Goal: Information Seeking & Learning: Learn about a topic

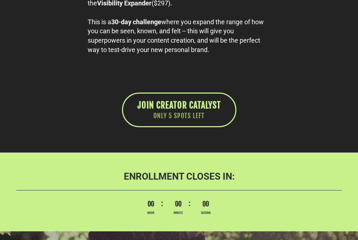
scroll to position [4345, 0]
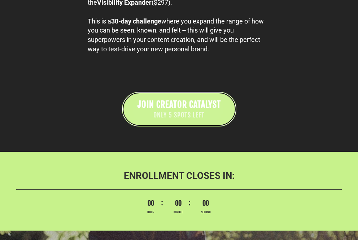
click at [183, 110] on span "JOIN CREATOR CATALYST" at bounding box center [179, 104] width 83 height 11
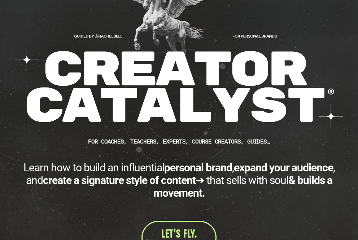
scroll to position [155, 0]
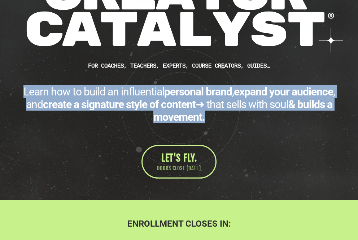
drag, startPoint x: 215, startPoint y: 116, endPoint x: 20, endPoint y: 98, distance: 195.4
click at [20, 98] on div "Learn how to build an influential personal brand , expand your audience , and c…" at bounding box center [179, 104] width 326 height 38
copy div "Learn how to build an influential personal brand , expand your audience , and c…"
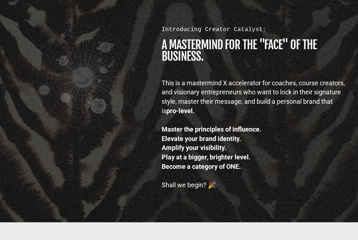
scroll to position [456, 0]
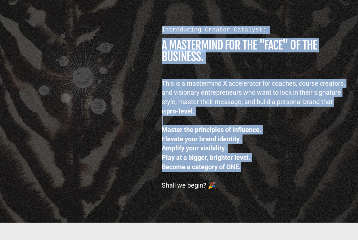
drag, startPoint x: 160, startPoint y: 31, endPoint x: 245, endPoint y: 170, distance: 163.0
click at [245, 170] on div "Introducing Creator Catalyst: A MASTERMIND FOR THE "FACE" OF THE BUSINESS. This…" at bounding box center [254, 108] width 198 height 164
copy div "Introducing Creator Catalyst: A MASTERMIND FOR THE "FACE" OF THE BUSINESS. This…"
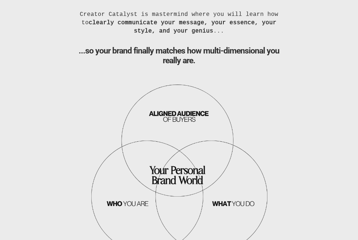
scroll to position [704, 0]
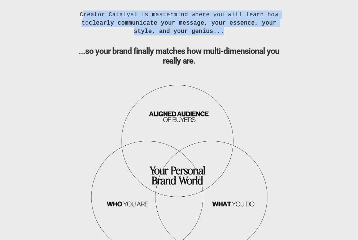
drag, startPoint x: 213, startPoint y: 34, endPoint x: 80, endPoint y: 17, distance: 133.9
click at [80, 17] on div "Creator Catalyst is mastermind where you will learn how to clearly communicate …" at bounding box center [179, 22] width 218 height 25
copy div "Creator Catalyst is mastermind where you will learn how to clearly communicate …"
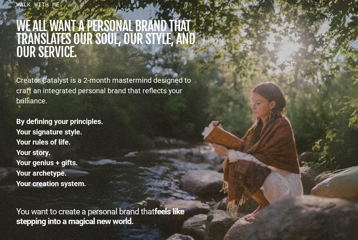
scroll to position [1014, 0]
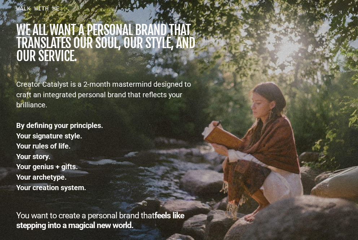
drag, startPoint x: 16, startPoint y: 9, endPoint x: 139, endPoint y: 227, distance: 250.3
click at [139, 227] on div "WALK WITH ME... we all want a personal brand that TRANSLATES our SOUL, OUR STYL…" at bounding box center [106, 117] width 194 height 225
copy div "WALK WITH ME... we all want a personal brand that TRANSLATES our SOUL, OUR STYL…"
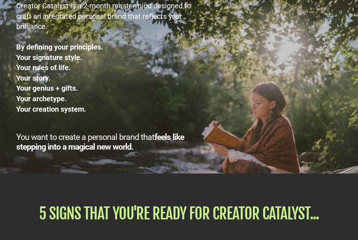
scroll to position [1094, 0]
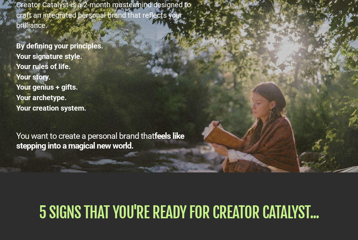
click at [227, 172] on div "WALK WITH ME... we all want a personal brand that TRANSLATES our SOUL, OUR STYL…" at bounding box center [179, 38] width 358 height 269
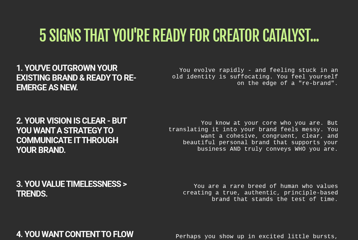
scroll to position [1272, 0]
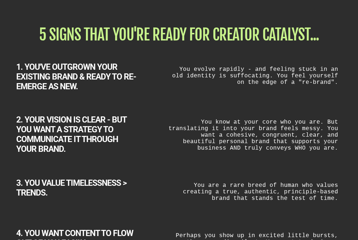
click at [174, 35] on h1 "5 SIGNS THAT YOU'RE READY FOR CREATOR CATALYST..." at bounding box center [179, 34] width 326 height 15
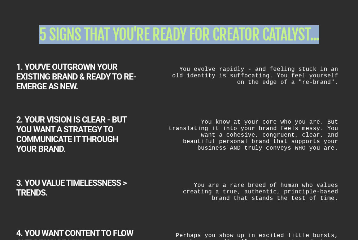
copy div "5 SIGNS THAT YOU'RE READY FOR CREATOR CATALYST..."
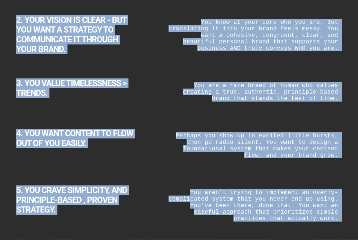
scroll to position [1397, 0]
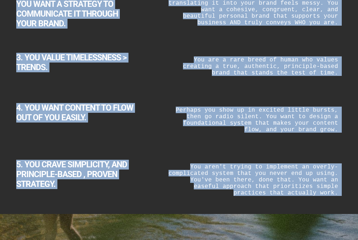
drag, startPoint x: 17, startPoint y: 70, endPoint x: 172, endPoint y: 182, distance: 191.5
click at [172, 182] on div "5 SIGNS THAT YOU'RE READY FOR CREATOR CATALYST... 1. YOU'VE OUTGROWN YOUR EXIST…" at bounding box center [179, 51] width 358 height 312
copy div "1. YOU'VE OUTGROWN YOUR EXISTING BRAND & READY TO RE-EMERGE AS NEW. You evolve …"
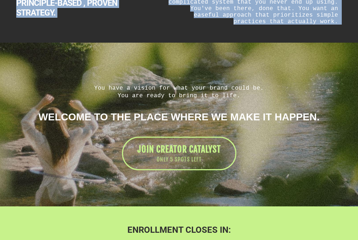
scroll to position [1573, 0]
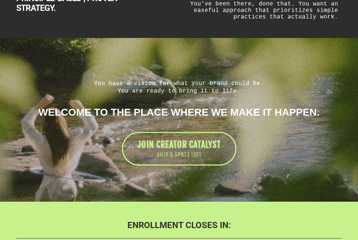
drag, startPoint x: 97, startPoint y: 84, endPoint x: 202, endPoint y: 88, distance: 104.4
click at [202, 88] on h1 "You have a vision for what your brand could be. You are ready to bring it to li…" at bounding box center [179, 86] width 326 height 15
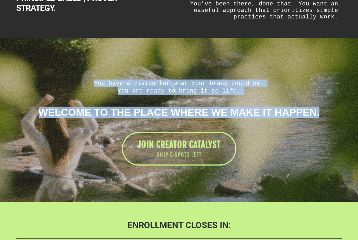
drag, startPoint x: 320, startPoint y: 114, endPoint x: 97, endPoint y: 84, distance: 224.9
click at [97, 84] on div "You have a vision for what your brand could be. You are ready to bring it to li…" at bounding box center [179, 122] width 340 height 86
copy div "You have a vision for what your brand could be. You are ready to bring it to li…"
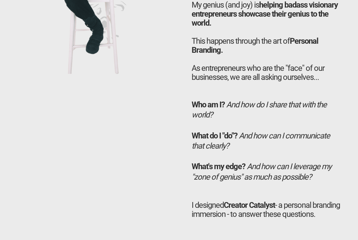
scroll to position [1994, 0]
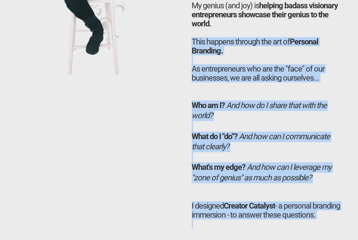
drag, startPoint x: 191, startPoint y: 43, endPoint x: 236, endPoint y: 231, distance: 193.0
click at [236, 228] on div "Hi, I’m Rachel (the homies call me RAYRAY) In my career, I've helped LAUNCH 1,4…" at bounding box center [266, 58] width 165 height 340
copy div "This happens through the art of Personal Branding. As entrepreneurs who are the…"
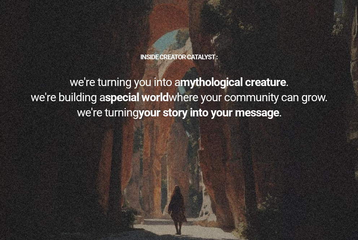
scroll to position [2308, 0]
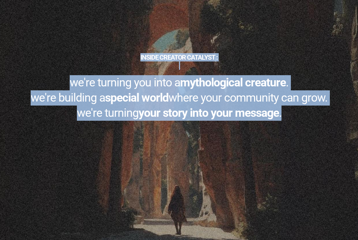
drag, startPoint x: 288, startPoint y: 126, endPoint x: 82, endPoint y: 70, distance: 214.3
click at [82, 70] on div "INSIDE CREATOR CATALYST : we're turning you into a mythological creature . we'r…" at bounding box center [179, 87] width 340 height 68
copy div "INSIDE CREATOR CATALYST : we're turning you into a mythological creature . we'r…"
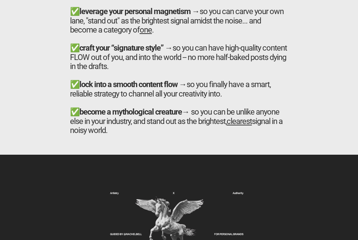
scroll to position [2777, 0]
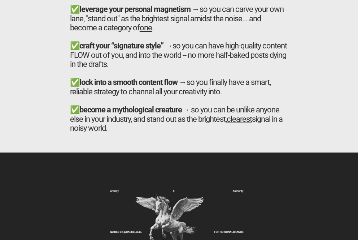
drag, startPoint x: 70, startPoint y: 31, endPoint x: 139, endPoint y: 149, distance: 136.8
click at [139, 142] on h2 "✅ design a brand “world” → where you create a sense of belonging, and "follower…" at bounding box center [179, 27] width 218 height 228
copy h2 "✅ design a brand “world” → where you create a sense of belonging, and "follower…"
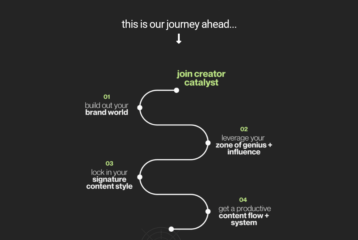
scroll to position [3056, 0]
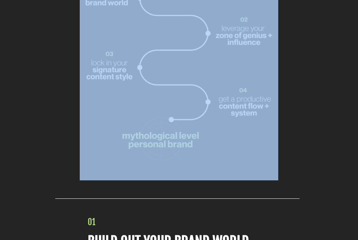
drag, startPoint x: 120, startPoint y: 59, endPoint x: 229, endPoint y: 157, distance: 146.7
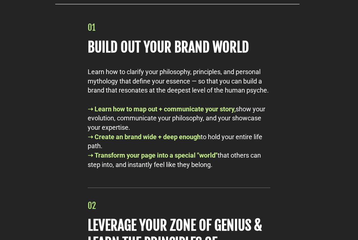
scroll to position [3374, 0]
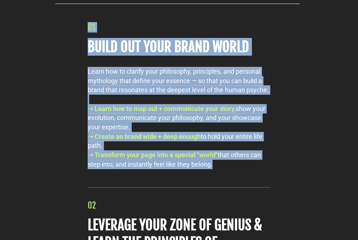
drag, startPoint x: 224, startPoint y: 187, endPoint x: 82, endPoint y: 52, distance: 195.6
click at [82, 52] on div "01 BUILD OUT YOUR BRAND WORLD Learn how to clarify your philosophy, principles,…" at bounding box center [179, 95] width 197 height 147
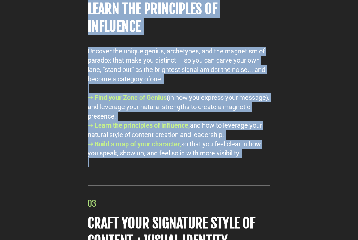
scroll to position [3613, 0]
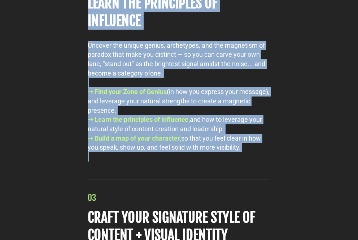
drag, startPoint x: 89, startPoint y: 38, endPoint x: 251, endPoint y: 172, distance: 210.8
click at [251, 161] on div "02 LEVERAGE YOUR ZONE OF GENIUS & LEARN THE PRINCIPLES OF INFLUENCE Uncover the…" at bounding box center [179, 52] width 197 height 217
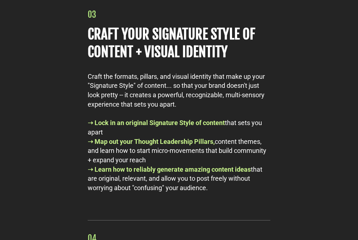
scroll to position [3798, 0]
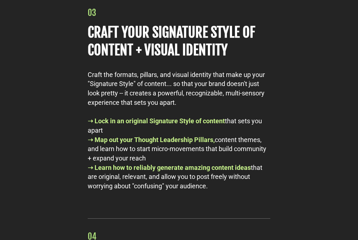
drag, startPoint x: 88, startPoint y: 33, endPoint x: 221, endPoint y: 205, distance: 217.9
click at [221, 200] on div "03 CRAFT YOUR SIGNATURE STYLE OF CONTENT + VISUAL IDENTITY Craft the formats, p…" at bounding box center [179, 95] width 197 height 209
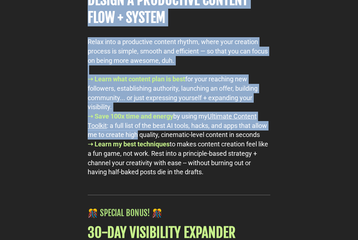
scroll to position [4054, 0]
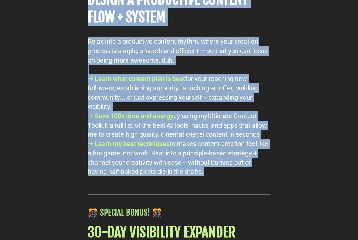
drag, startPoint x: 88, startPoint y: 27, endPoint x: 217, endPoint y: 209, distance: 222.7
click at [217, 183] on div "04 DESIGN A PRODUCTIVE CONTENT FLOW + SYSTEM Relax into a productive content rh…" at bounding box center [178, 67] width 215 height 233
click at [284, 174] on div "04 DESIGN A PRODUCTIVE CONTENT FLOW + SYSTEM Relax into a productive content rh…" at bounding box center [178, 67] width 215 height 233
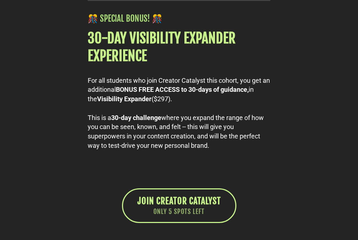
scroll to position [4249, 0]
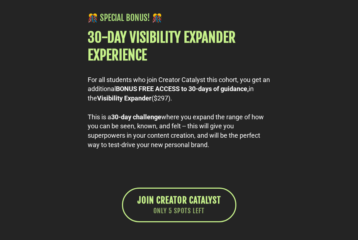
drag, startPoint x: 88, startPoint y: 45, endPoint x: 217, endPoint y: 174, distance: 182.3
click at [217, 158] on div "🎊 SPECIAL BONUS! 🎊 30-DAY VISIBILITY EXPANDER EXPERIENCE For all students who j…" at bounding box center [179, 77] width 197 height 162
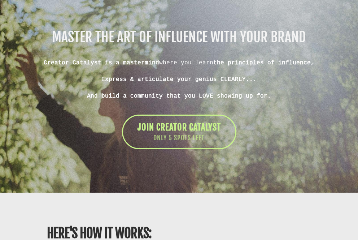
scroll to position [4587, 0]
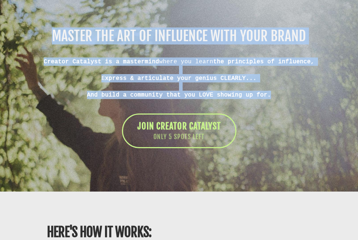
drag, startPoint x: 277, startPoint y: 127, endPoint x: 47, endPoint y: 67, distance: 238.4
click at [47, 67] on div "MASTER THE ART OF INFLUENCE WITH YOUR BRAND Creator Catalyst is a mastermind wh…" at bounding box center [179, 88] width 340 height 118
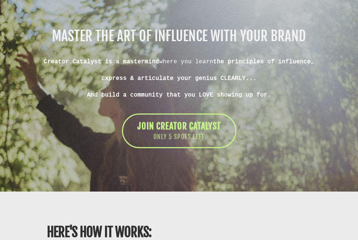
click at [270, 148] on div "JOIN CREATOR CATALYST ONLY 5 SPOTS LEFT" at bounding box center [179, 130] width 326 height 35
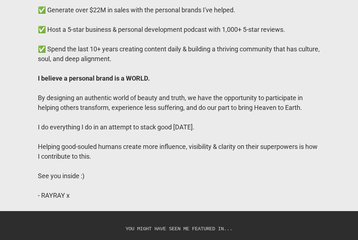
scroll to position [6111, 0]
